Goal: Transaction & Acquisition: Download file/media

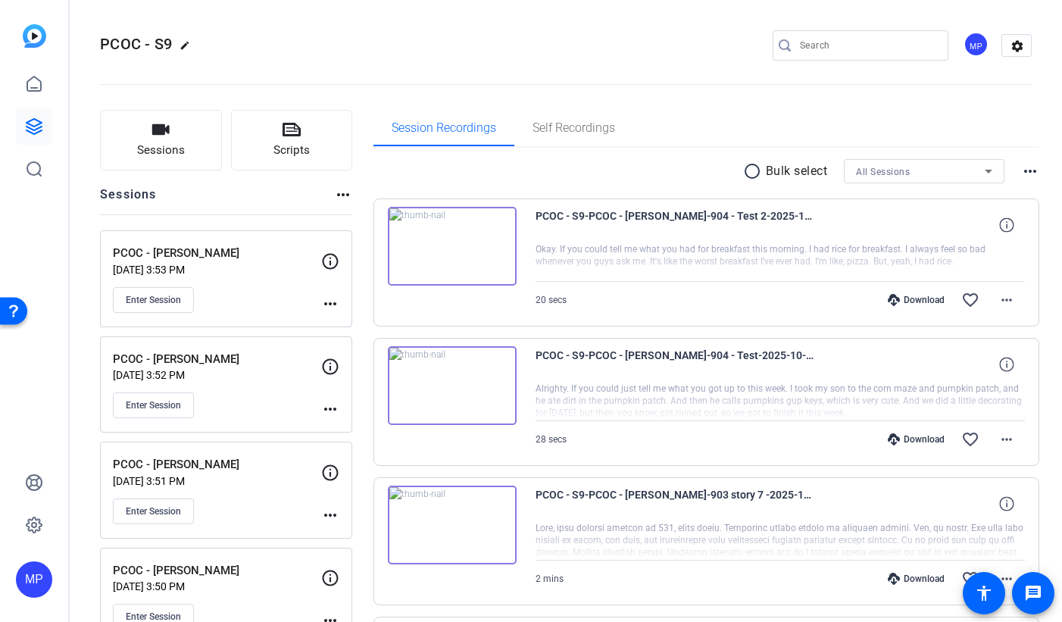
click at [942, 174] on div "All Sessions" at bounding box center [920, 171] width 129 height 19
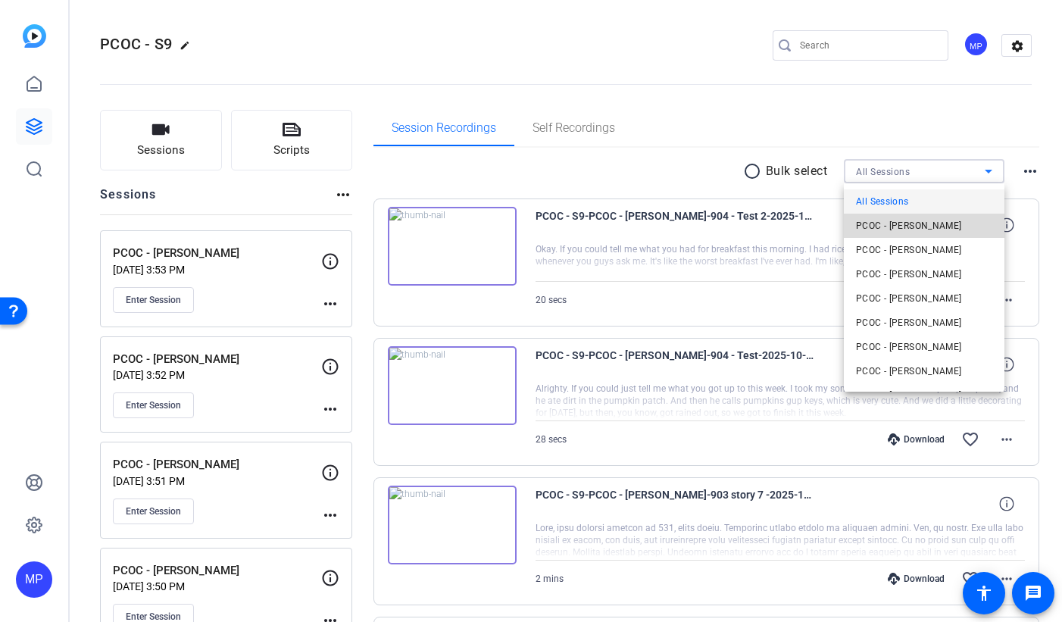
click at [942, 230] on span "PCOC - [PERSON_NAME]" at bounding box center [909, 226] width 106 height 18
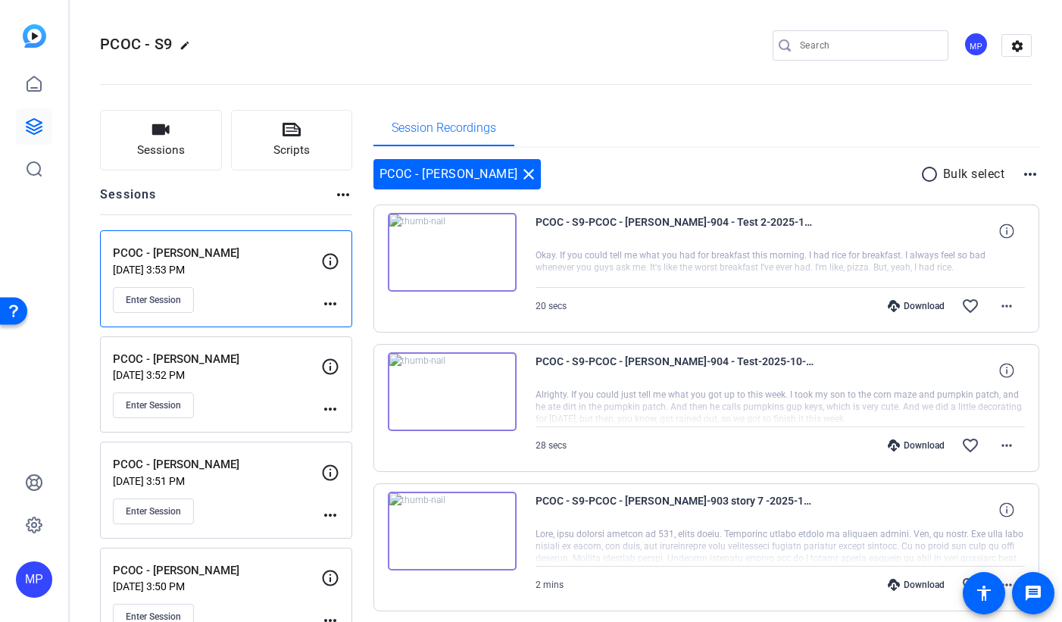
click at [935, 175] on mat-icon "radio_button_unchecked" at bounding box center [931, 174] width 23 height 18
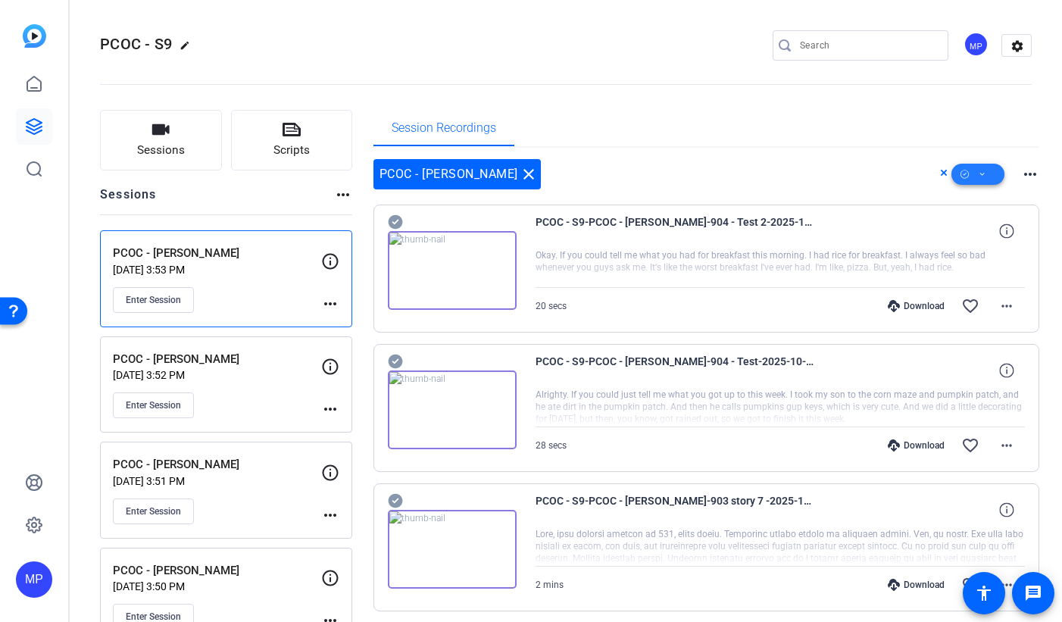
click at [983, 173] on icon at bounding box center [983, 174] width 8 height 19
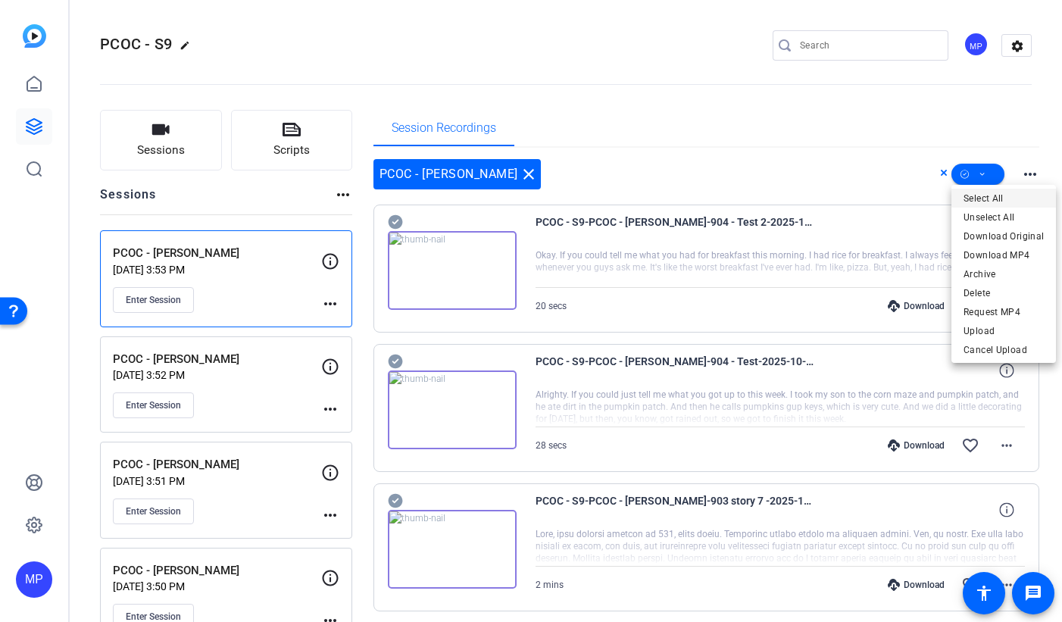
click at [997, 197] on span "Select All" at bounding box center [1003, 198] width 80 height 18
click at [395, 221] on div at bounding box center [531, 311] width 1062 height 622
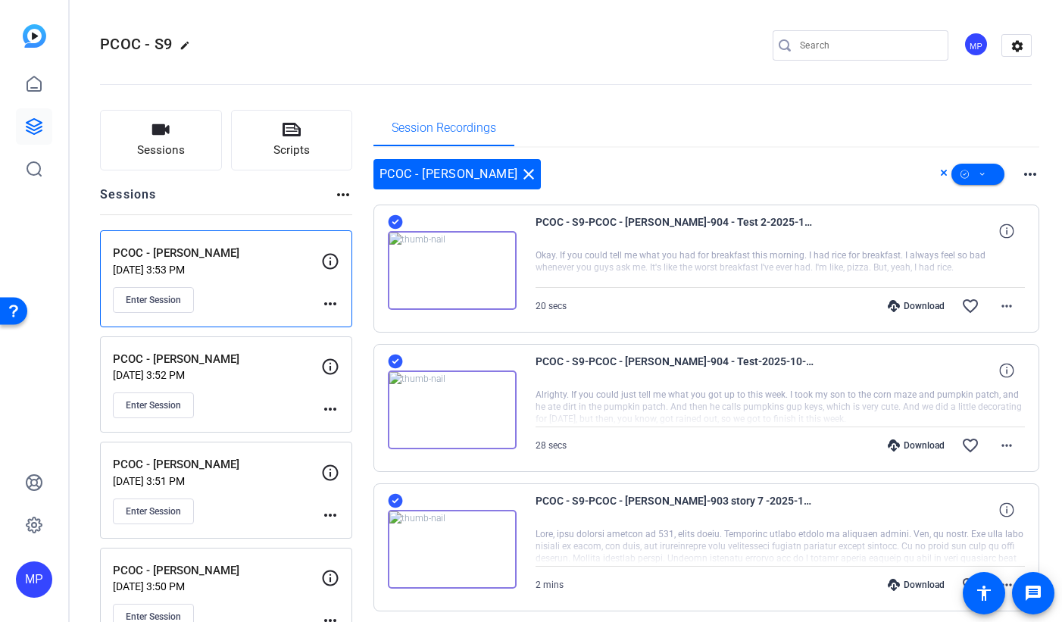
drag, startPoint x: 398, startPoint y: 361, endPoint x: 399, endPoint y: 350, distance: 11.4
click at [398, 361] on icon at bounding box center [395, 361] width 14 height 14
click at [396, 220] on icon at bounding box center [395, 222] width 15 height 18
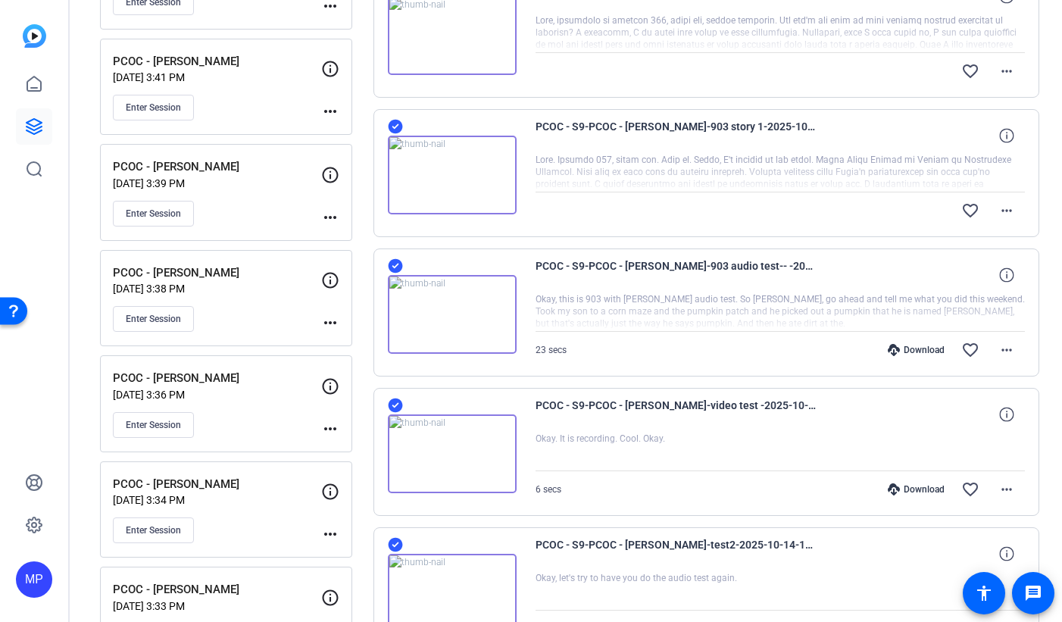
scroll to position [1098, 0]
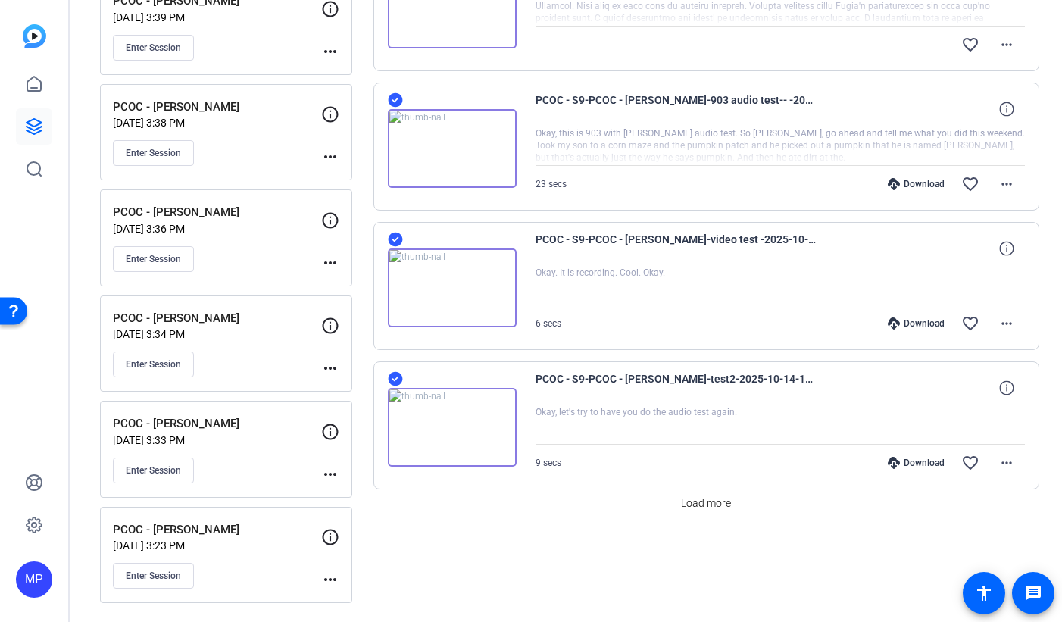
click at [392, 378] on icon at bounding box center [395, 379] width 14 height 14
click at [395, 239] on icon at bounding box center [395, 240] width 14 height 14
drag, startPoint x: 395, startPoint y: 98, endPoint x: 520, endPoint y: 168, distance: 143.1
click at [395, 98] on icon at bounding box center [395, 100] width 14 height 14
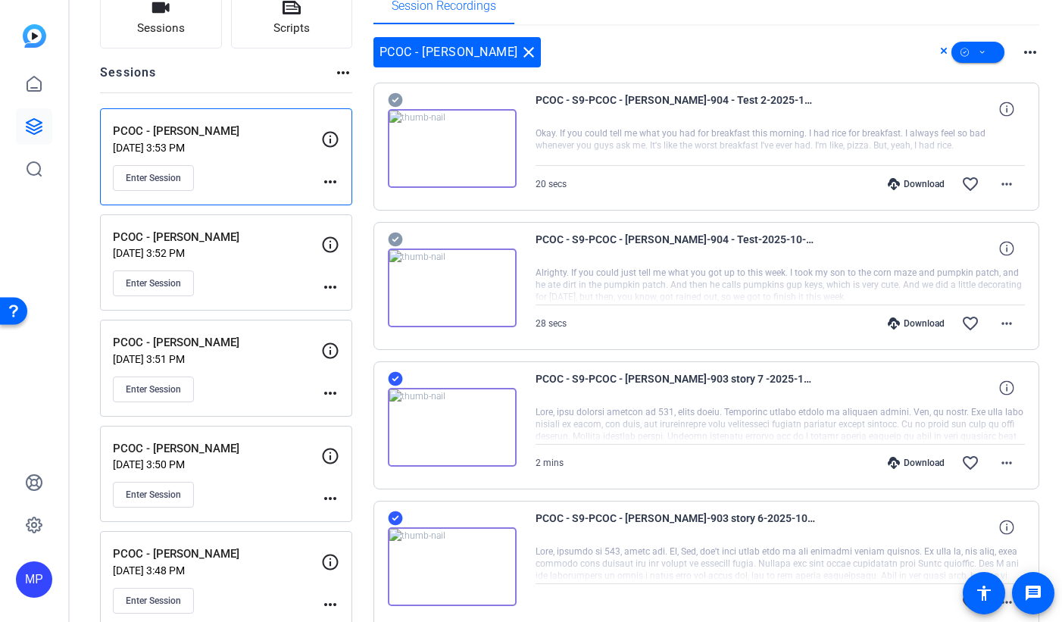
scroll to position [0, 0]
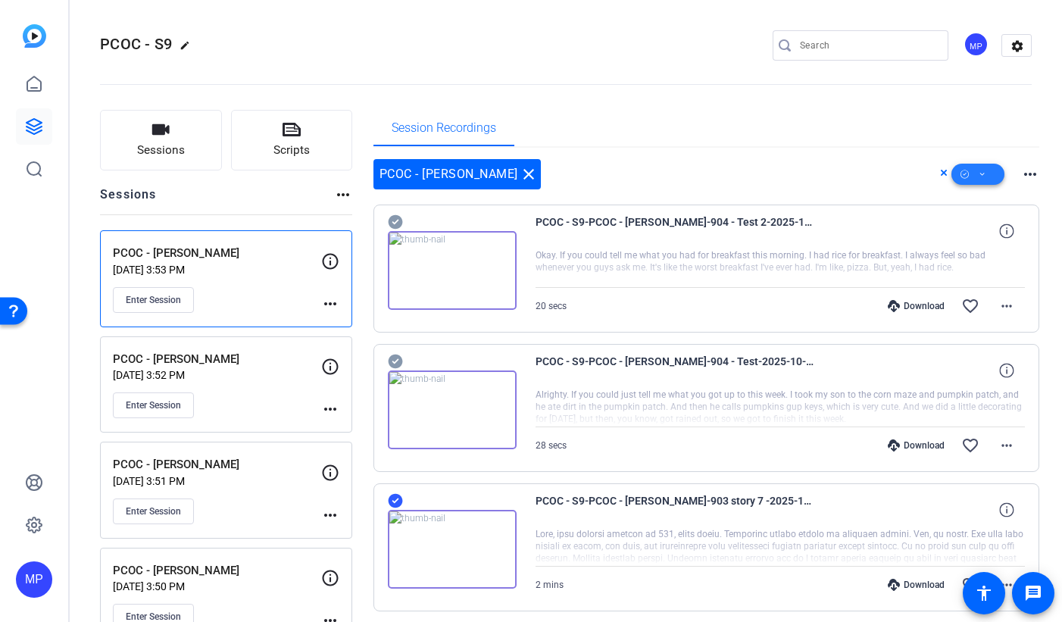
click at [982, 176] on icon at bounding box center [983, 174] width 8 height 19
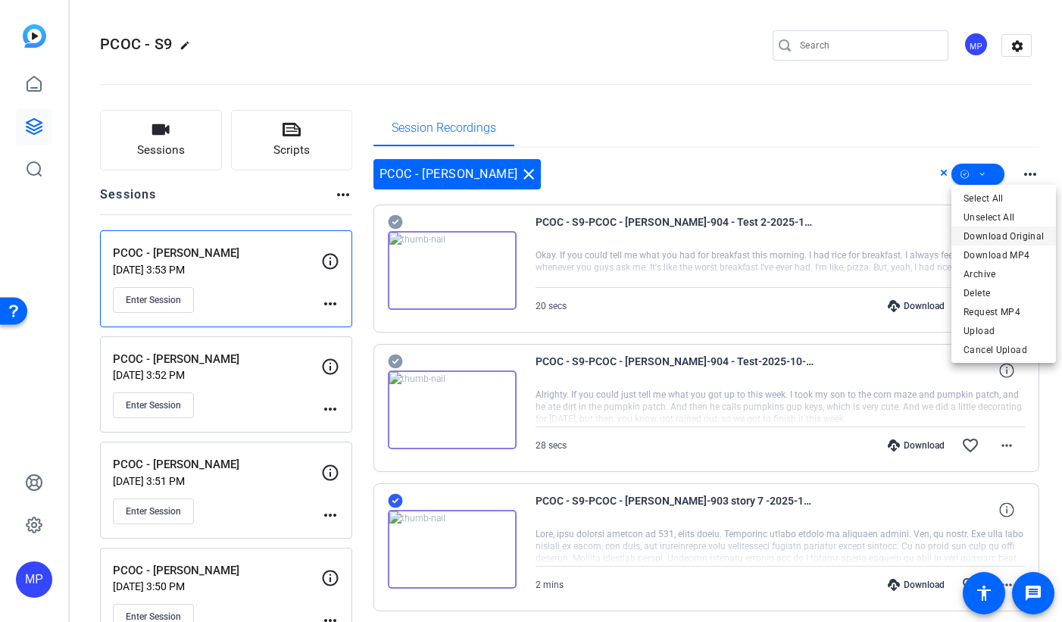
click at [1001, 239] on span "Download Original" at bounding box center [1003, 236] width 80 height 18
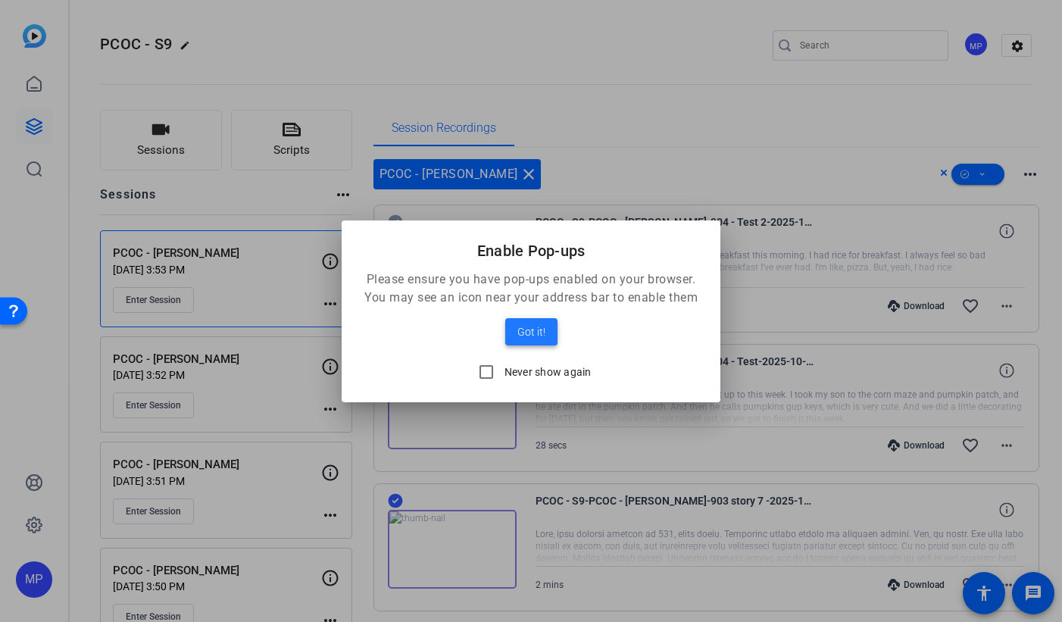
click at [532, 336] on span "Got it!" at bounding box center [531, 332] width 28 height 18
